Goal: Navigation & Orientation: Find specific page/section

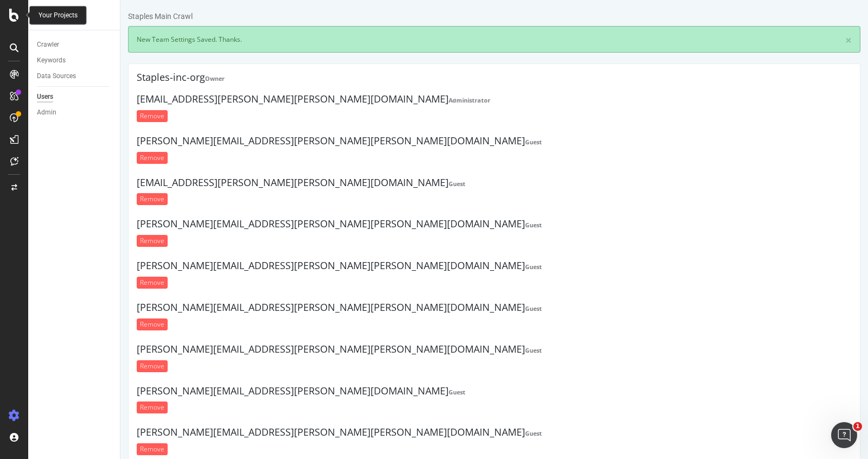
click at [14, 10] on icon at bounding box center [14, 15] width 10 height 13
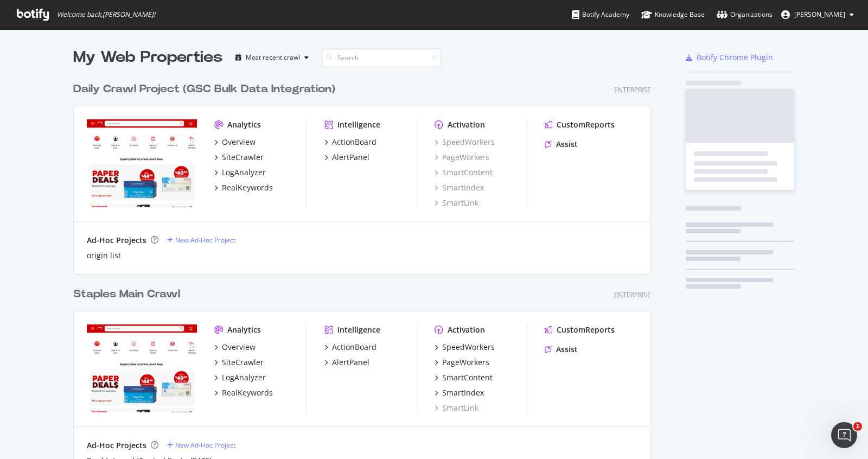
scroll to position [459, 868]
